Goal: Find specific page/section: Find specific page/section

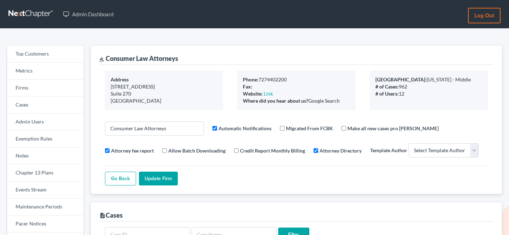
select select
click at [33, 82] on link "Firms" at bounding box center [45, 87] width 77 height 17
select select
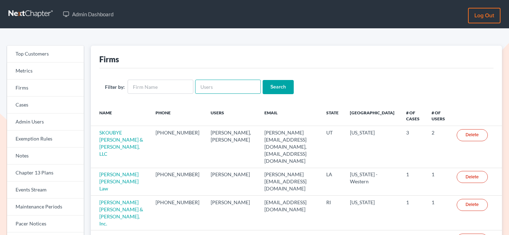
click at [217, 87] on input "text" at bounding box center [228, 86] width 66 height 14
paste input "amandaw@amerihopealliance.com"
type input "amandaw@amerihopealliance.com"
click at [271, 88] on input "Search" at bounding box center [278, 87] width 31 height 14
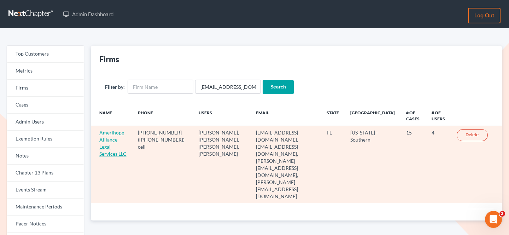
click at [114, 133] on link "Amerihope Alliance Legal Services LLC" at bounding box center [112, 142] width 27 height 27
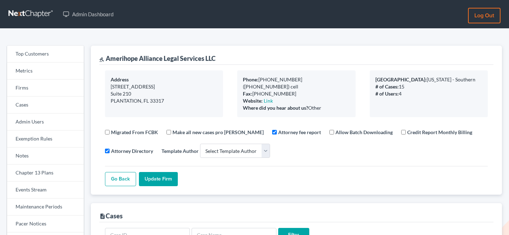
select select
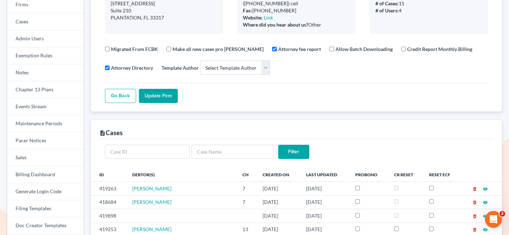
scroll to position [24, 0]
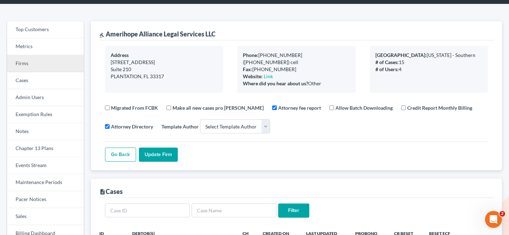
click at [29, 66] on link "Firms" at bounding box center [45, 63] width 77 height 17
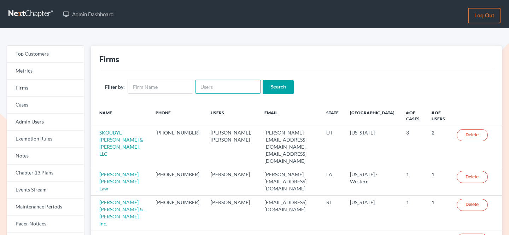
click at [212, 89] on input "text" at bounding box center [228, 86] width 66 height 14
paste input "[PERSON_NAME][EMAIL_ADDRESS][DOMAIN_NAME]"
type input "[PERSON_NAME][EMAIL_ADDRESS][DOMAIN_NAME]"
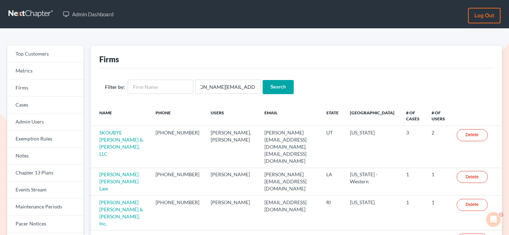
click at [263, 92] on input "Search" at bounding box center [278, 87] width 31 height 14
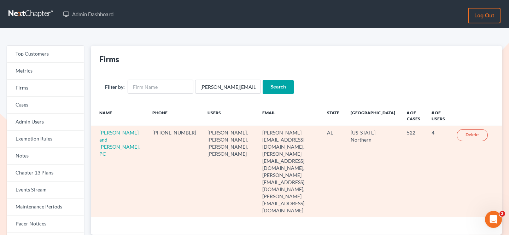
click at [120, 130] on td "[PERSON_NAME] and [PERSON_NAME], PC" at bounding box center [119, 171] width 56 height 91
click at [115, 132] on link "[PERSON_NAME] and [PERSON_NAME], PC" at bounding box center [119, 142] width 40 height 27
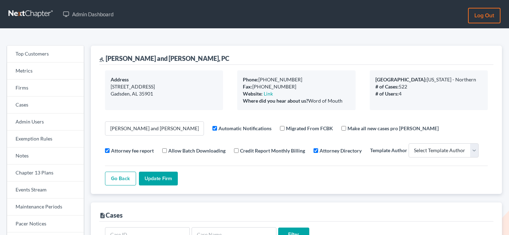
select select
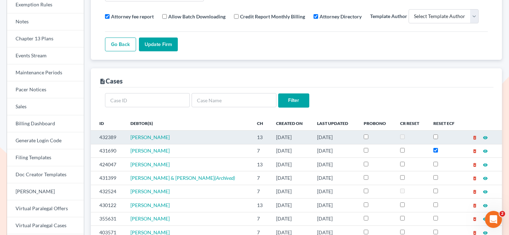
scroll to position [199, 0]
